Goal: Understand process/instructions

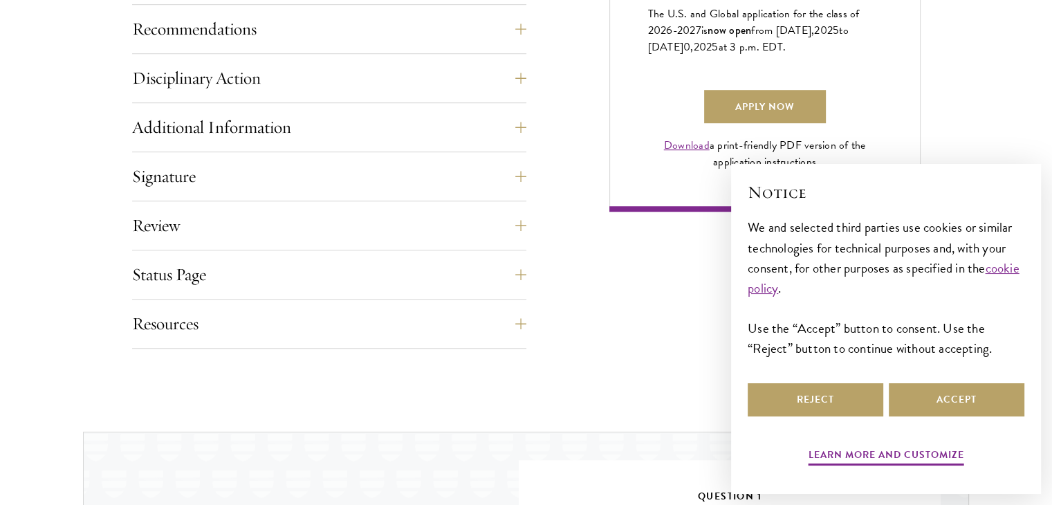
scroll to position [1120, 0]
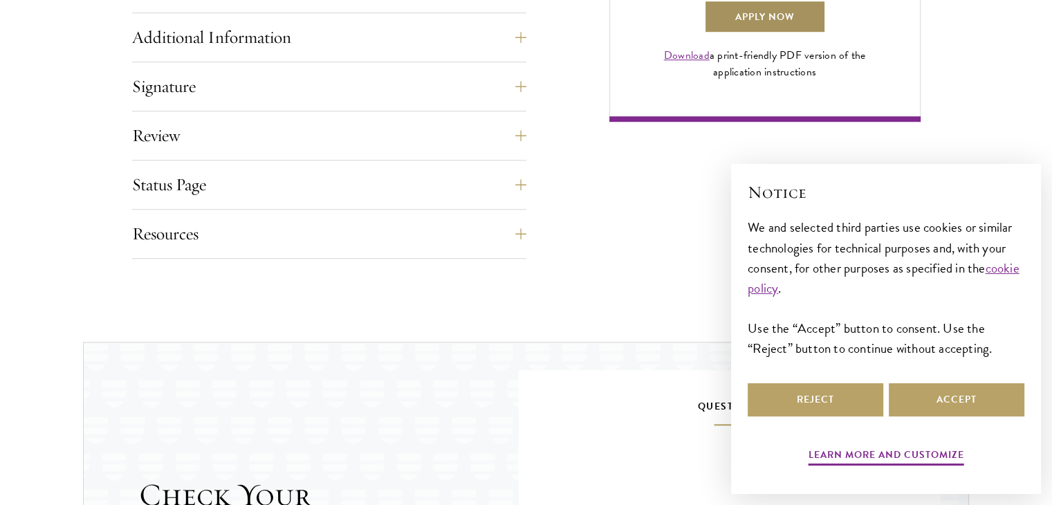
click at [775, 33] on link "Apply Now" at bounding box center [765, 16] width 122 height 33
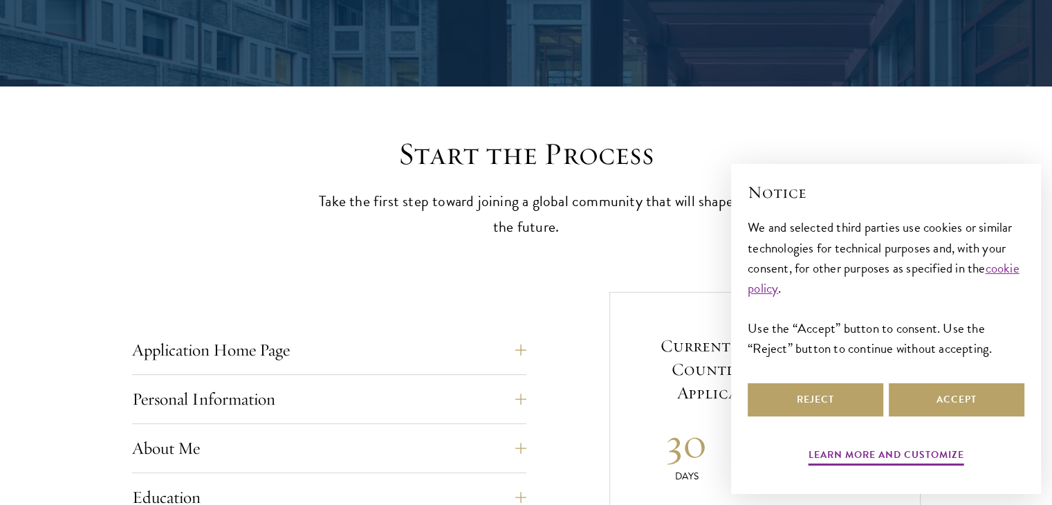
scroll to position [368, 0]
